Goal: Check status: Check status

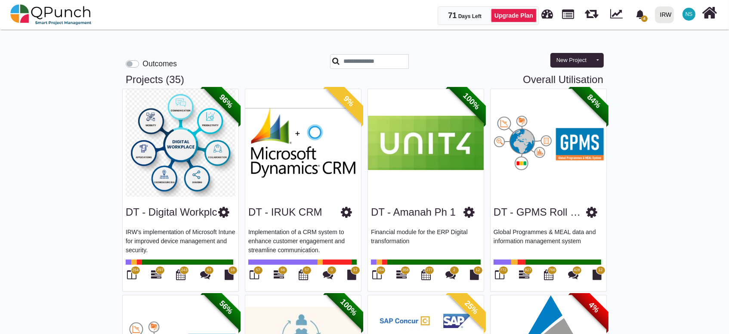
click at [181, 163] on img at bounding box center [181, 143] width 116 height 108
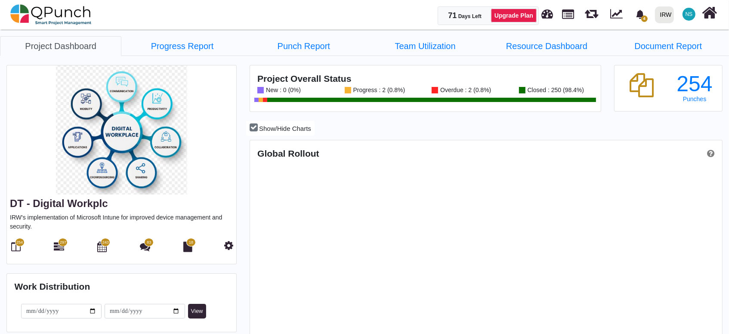
scroll to position [150, 157]
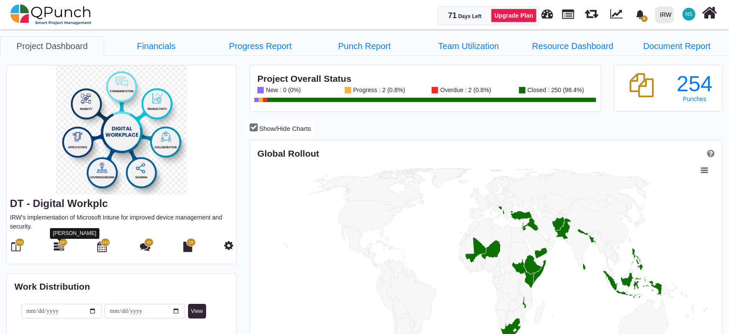
click at [57, 245] on icon at bounding box center [59, 246] width 10 height 10
click at [257, 48] on link "Progress Report" at bounding box center [260, 46] width 104 height 20
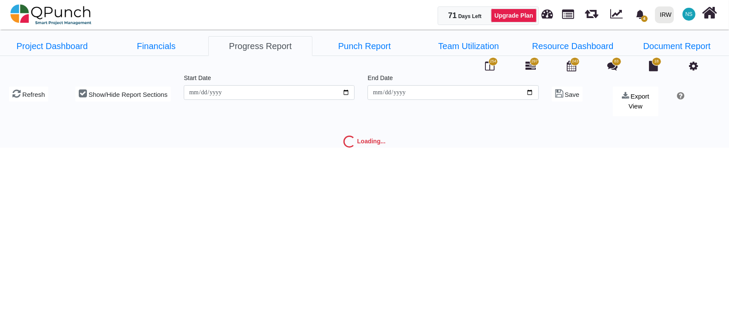
type input "**********"
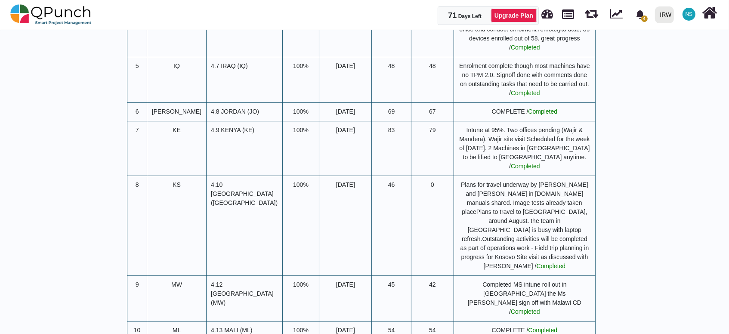
scroll to position [3456, 0]
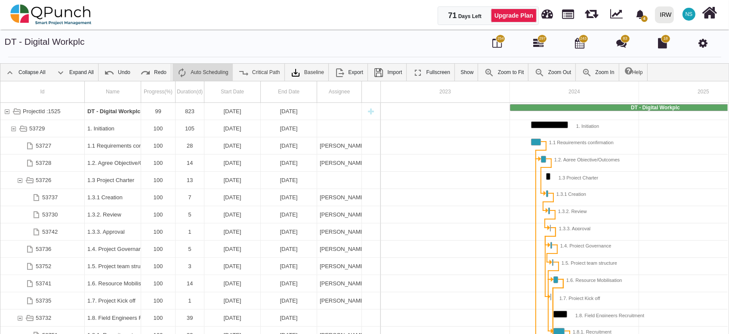
scroll to position [0, 86]
